Goal: Navigation & Orientation: Find specific page/section

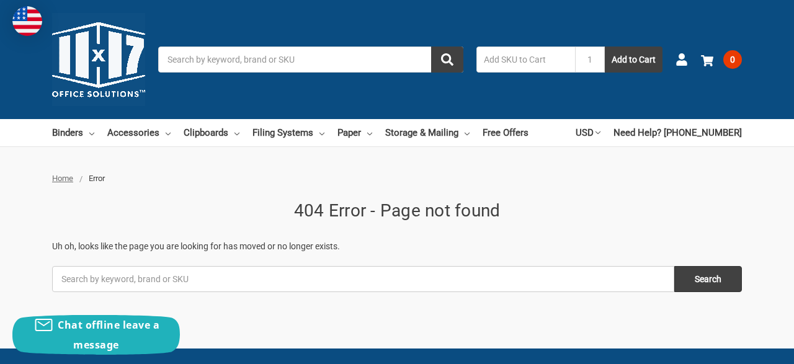
click at [301, 61] on input "Search" at bounding box center [310, 60] width 305 height 26
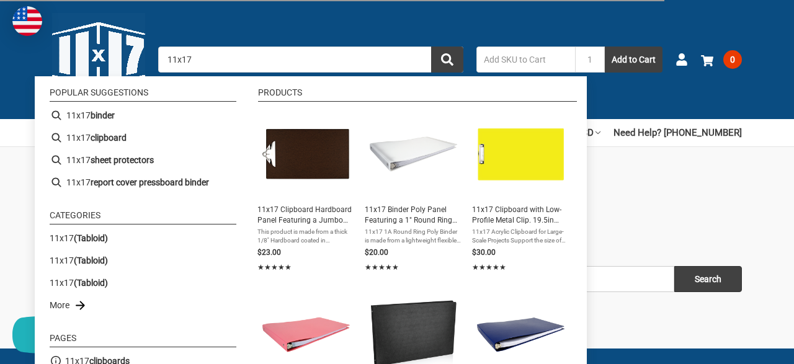
type input "11x17]"
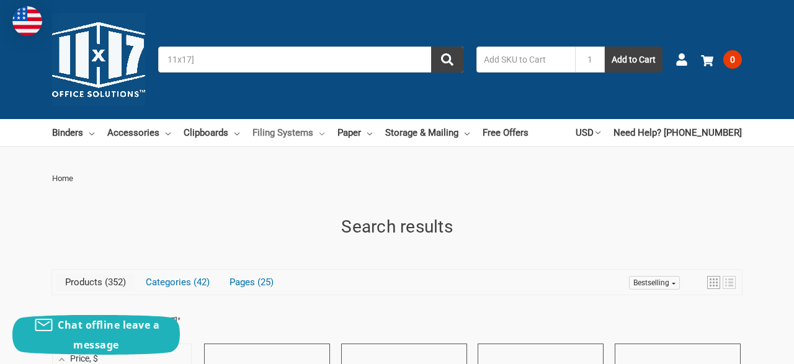
click at [277, 126] on link "Filing Systems" at bounding box center [288, 132] width 72 height 27
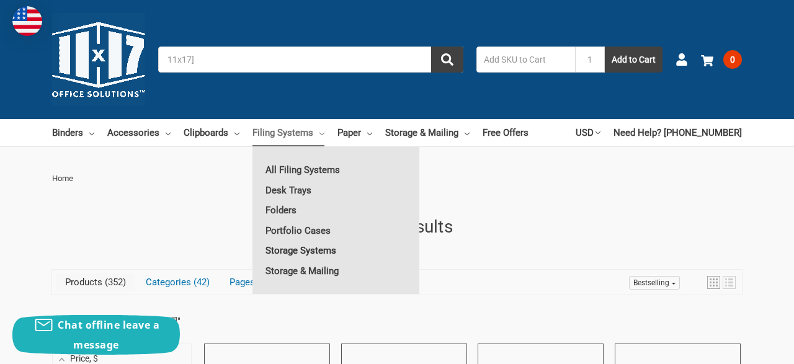
click at [322, 249] on link "Storage Systems" at bounding box center [335, 251] width 167 height 20
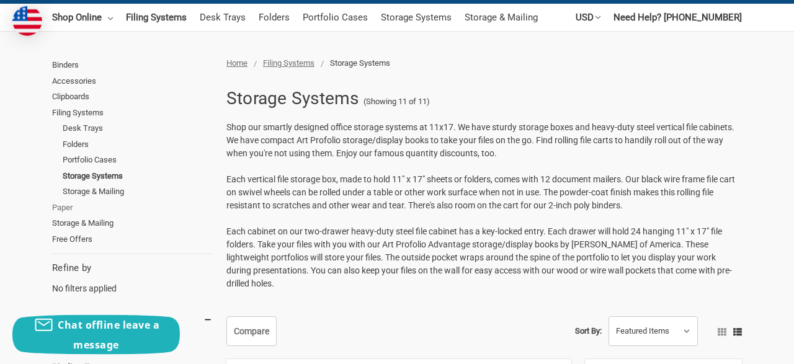
scroll to position [129, 0]
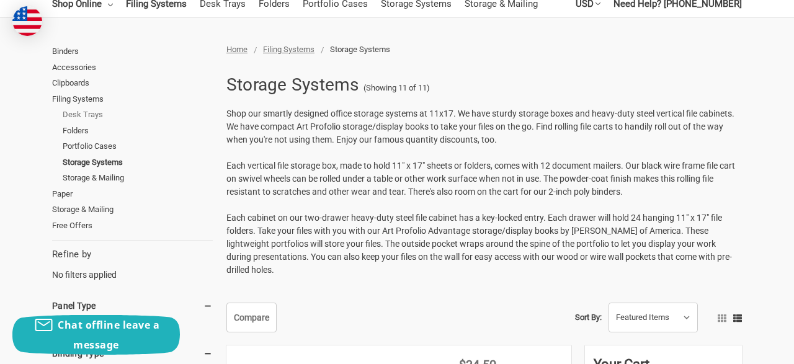
click at [68, 111] on link "Desk Trays" at bounding box center [138, 115] width 150 height 16
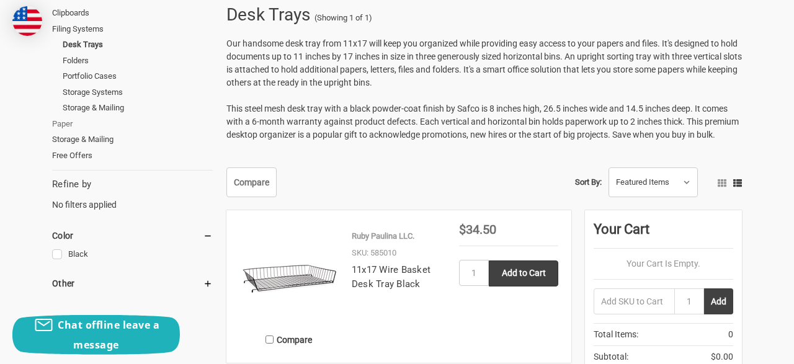
scroll to position [258, 0]
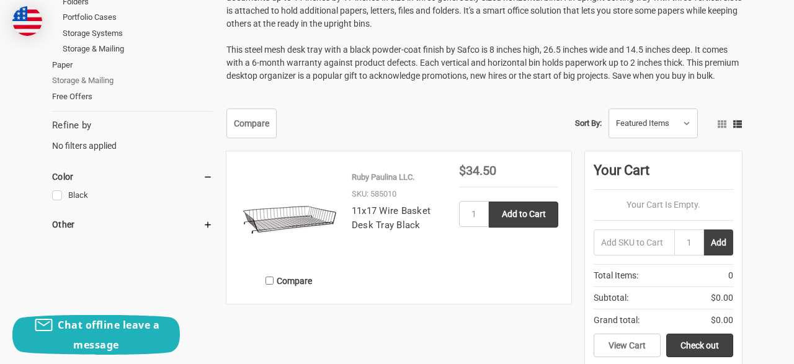
click at [79, 75] on link "Storage & Mailing" at bounding box center [132, 81] width 161 height 16
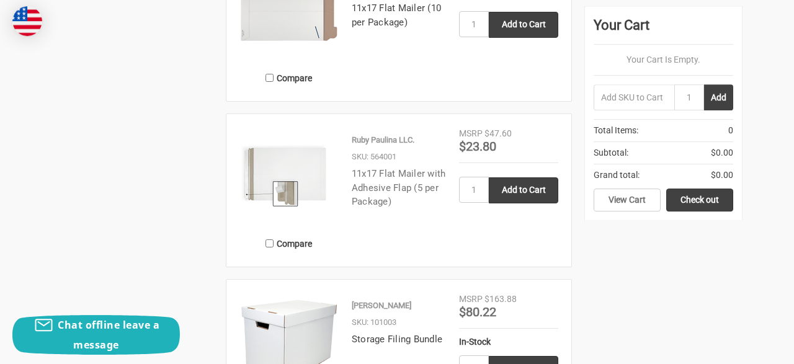
scroll to position [2257, 0]
